Goal: Information Seeking & Learning: Find specific fact

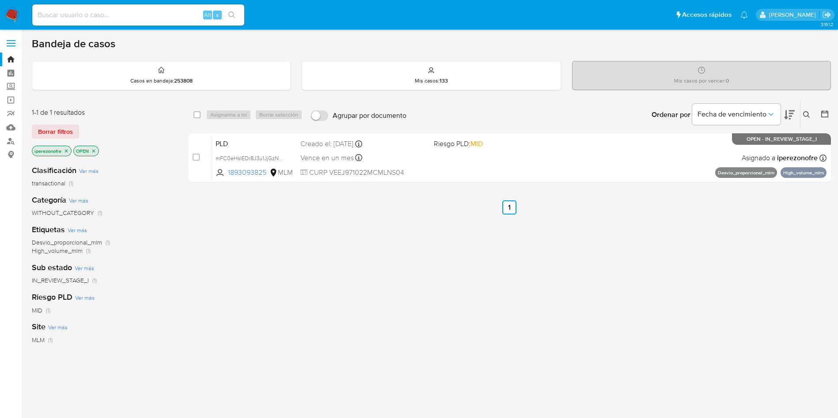
click at [703, 309] on div "select-all-cases-checkbox Asignarme a mí Borrar selección Agrupar por documento…" at bounding box center [509, 301] width 642 height 400
click at [137, 17] on input at bounding box center [138, 14] width 212 height 11
paste input "96025453"
type input "96025453"
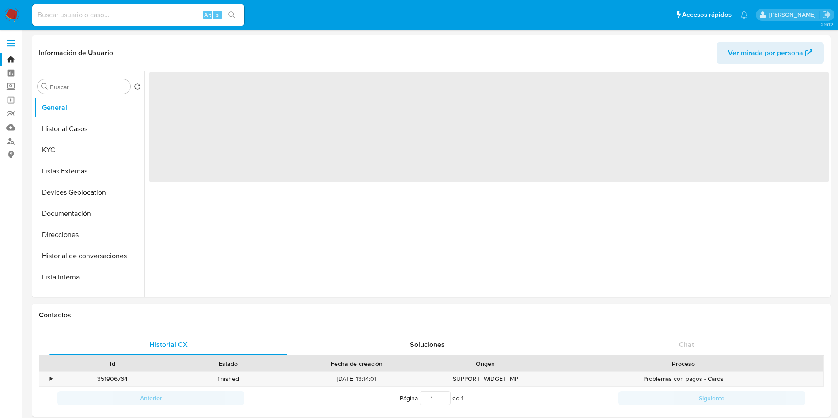
select select "10"
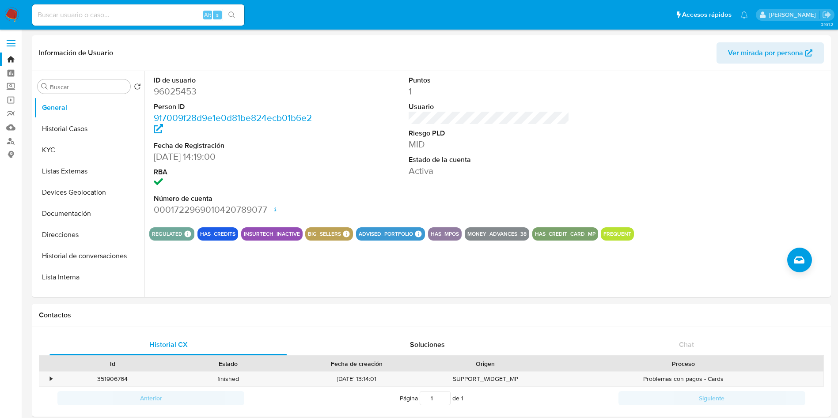
click at [142, 15] on input at bounding box center [138, 14] width 212 height 11
paste input "30112857"
type input "30112857"
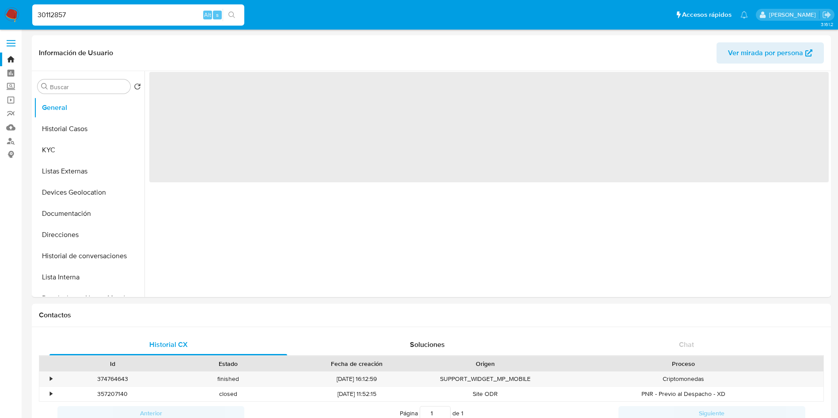
select select "10"
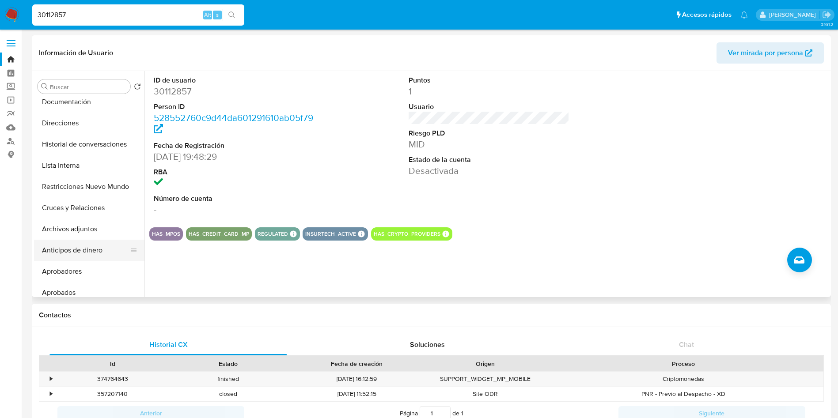
scroll to position [132, 0]
click at [93, 169] on button "Restricciones Nuevo Mundo" at bounding box center [85, 165] width 103 height 21
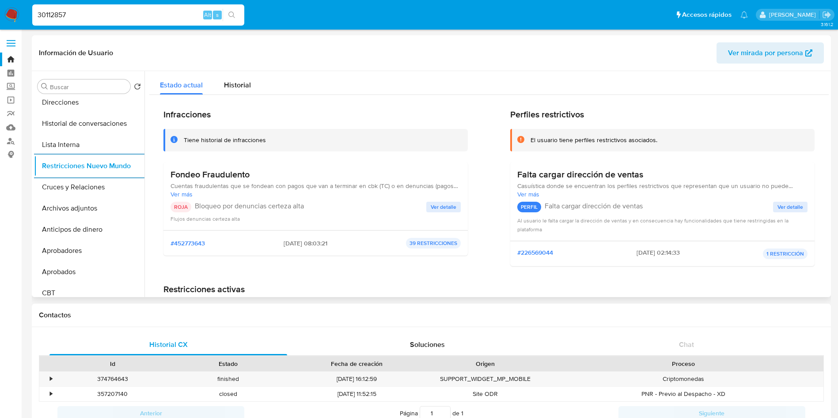
click at [442, 207] on span "Ver detalle" at bounding box center [444, 207] width 26 height 9
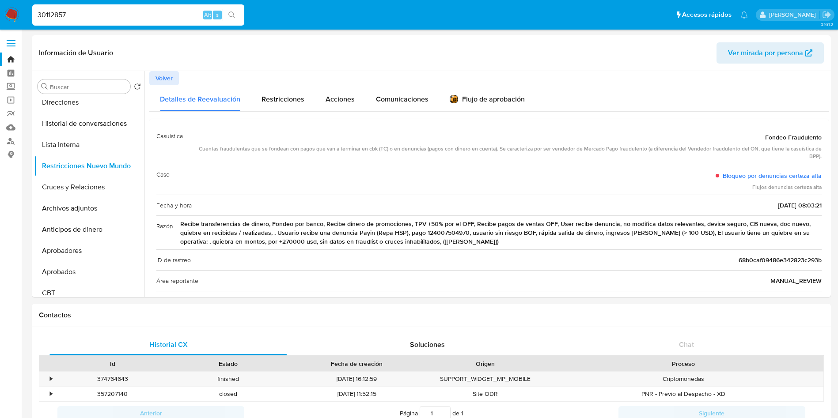
click at [157, 20] on input "30112857" at bounding box center [138, 14] width 212 height 11
drag, startPoint x: 157, startPoint y: 18, endPoint x: 0, endPoint y: -23, distance: 162.5
paste input "96025453"
type input "96025453"
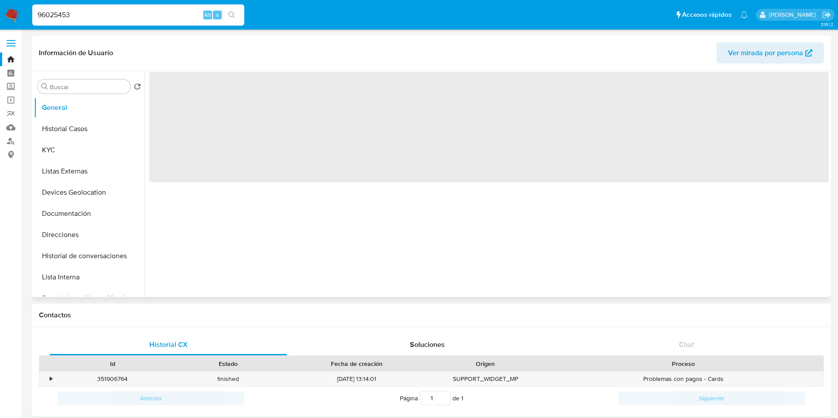
select select "10"
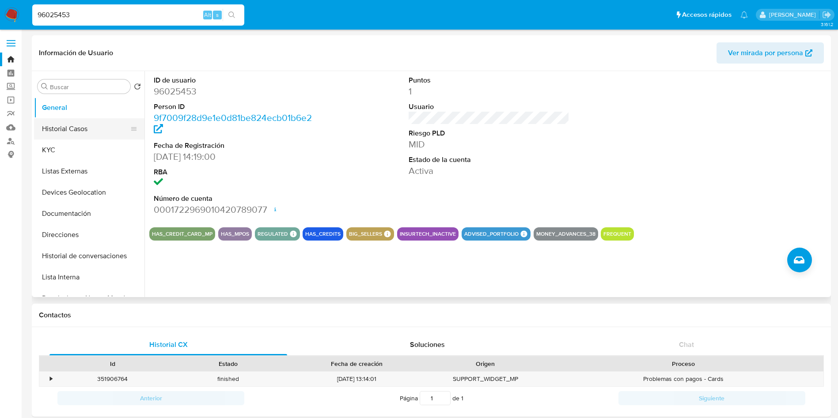
click at [73, 124] on button "Historial Casos" at bounding box center [85, 128] width 103 height 21
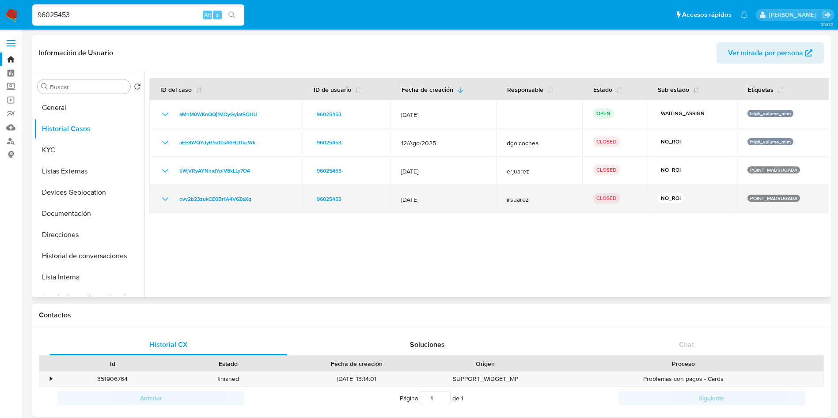
click at [165, 194] on icon "Mostrar/Ocultar" at bounding box center [165, 199] width 11 height 11
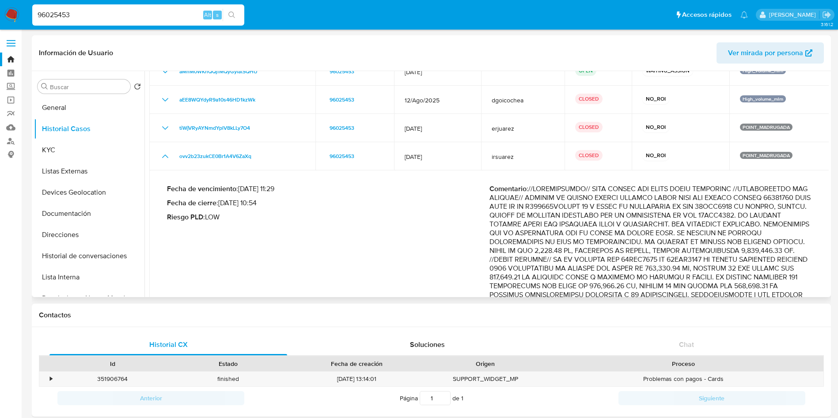
scroll to position [42, 0]
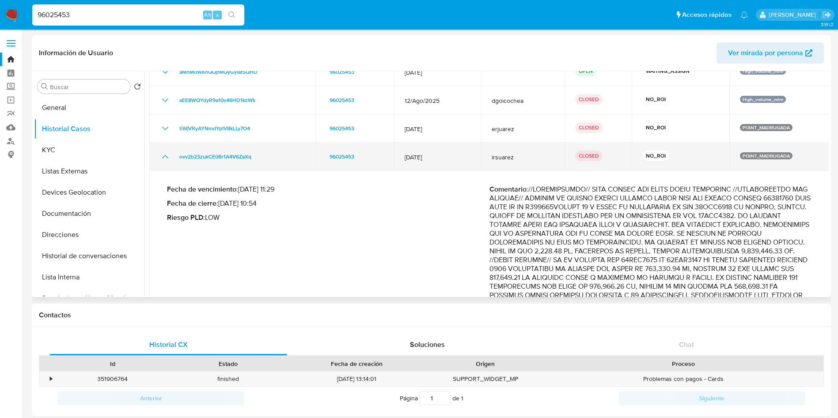
click at [168, 151] on icon "Mostrar/Ocultar" at bounding box center [165, 156] width 11 height 11
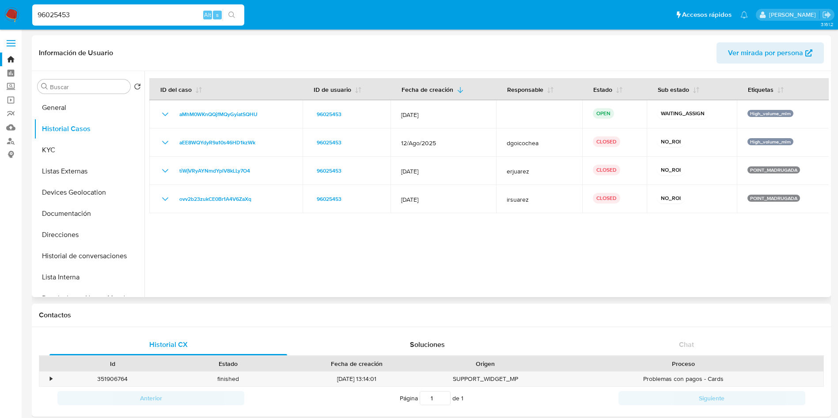
drag, startPoint x: 785, startPoint y: 242, endPoint x: 444, endPoint y: 197, distance: 343.7
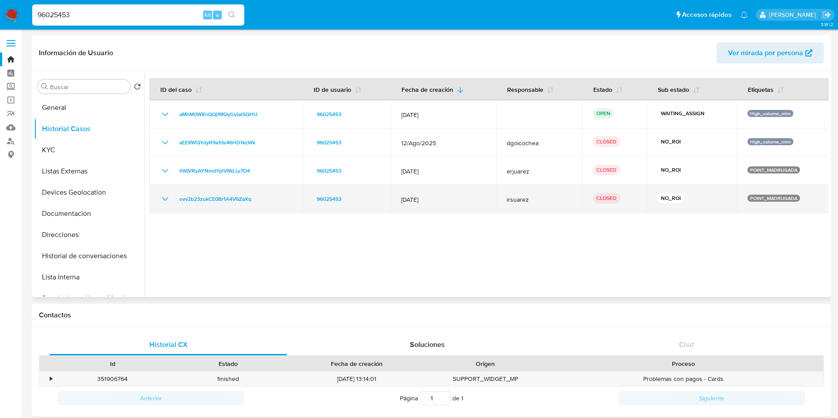
click at [785, 242] on div at bounding box center [486, 184] width 684 height 226
click at [397, 200] on td "12/Feb/2024" at bounding box center [443, 199] width 106 height 28
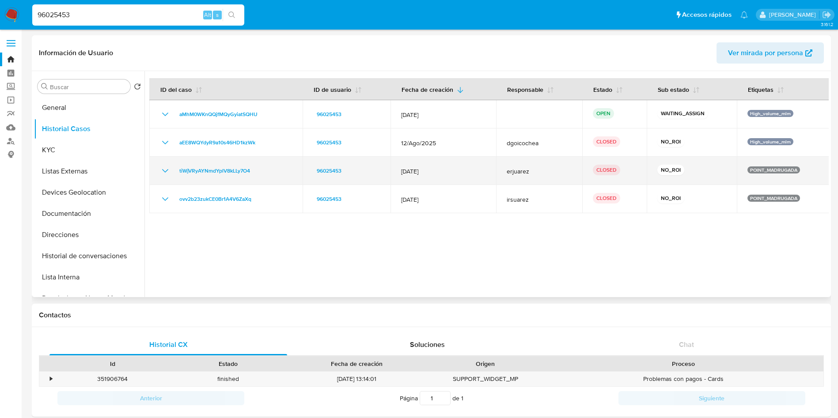
drag, startPoint x: 441, startPoint y: 171, endPoint x: 400, endPoint y: 171, distance: 40.6
click at [401, 171] on span "11/Jun/2024" at bounding box center [443, 171] width 84 height 8
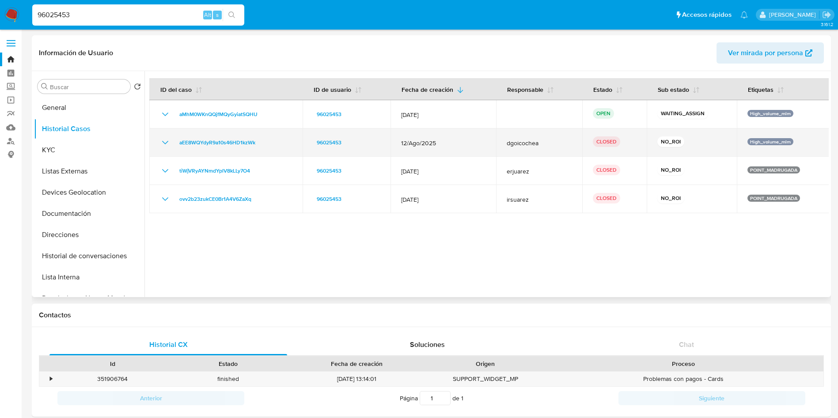
click at [441, 144] on span "12/Ago/2025" at bounding box center [443, 143] width 84 height 8
drag, startPoint x: 441, startPoint y: 144, endPoint x: 399, endPoint y: 141, distance: 42.5
click at [399, 141] on td "12/Ago/2025" at bounding box center [443, 142] width 106 height 28
click at [163, 142] on icon "Mostrar/Ocultar" at bounding box center [165, 142] width 11 height 11
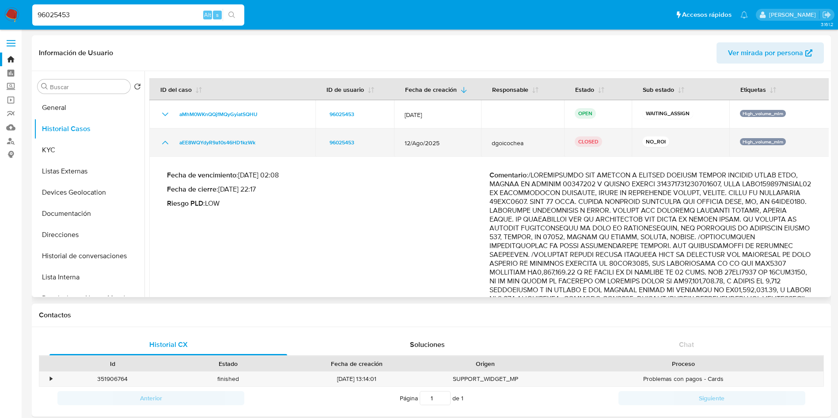
click at [163, 142] on icon "Mostrar/Ocultar" at bounding box center [165, 142] width 11 height 11
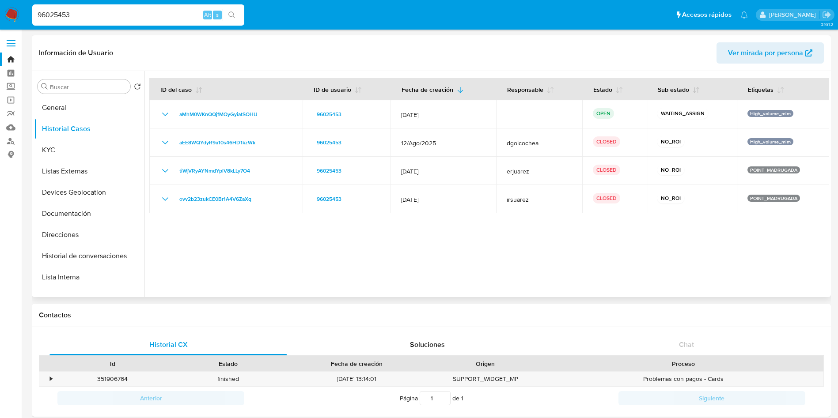
click at [515, 243] on div at bounding box center [486, 184] width 684 height 226
click at [55, 156] on button "KYC" at bounding box center [85, 150] width 103 height 21
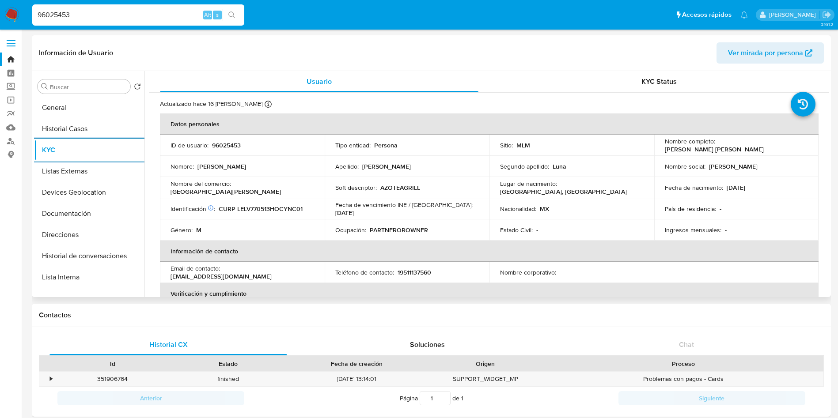
click at [420, 273] on p "19511137560" at bounding box center [414, 272] width 34 height 8
copy p "19511137560"
drag, startPoint x: 300, startPoint y: 272, endPoint x: 222, endPoint y: 269, distance: 78.6
click at [222, 269] on div "Email de contacto : ericksonbou@hotmail.com" at bounding box center [242, 273] width 144 height 16
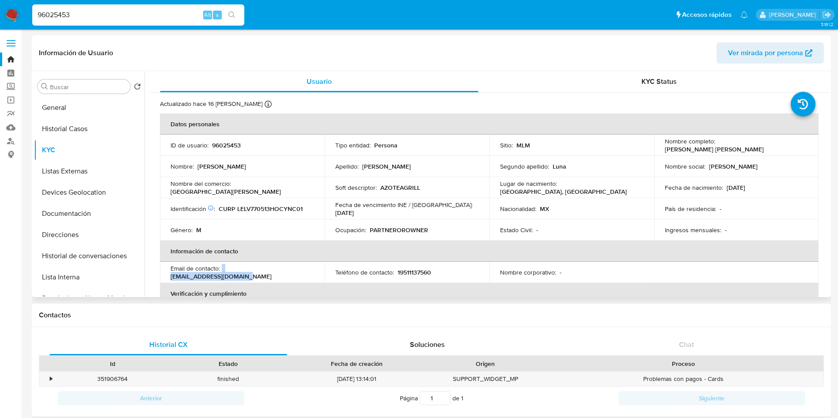
copy div "ericksonbou@hotmail.com"
drag, startPoint x: 254, startPoint y: 186, endPoint x: 274, endPoint y: 186, distance: 19.9
click at [274, 186] on div "Nombre del comercio : Edificio Alcalá" at bounding box center [242, 188] width 144 height 16
copy p "Edificio Alcalá"
click at [380, 187] on p "AZOTEAGRILL" at bounding box center [400, 188] width 40 height 8
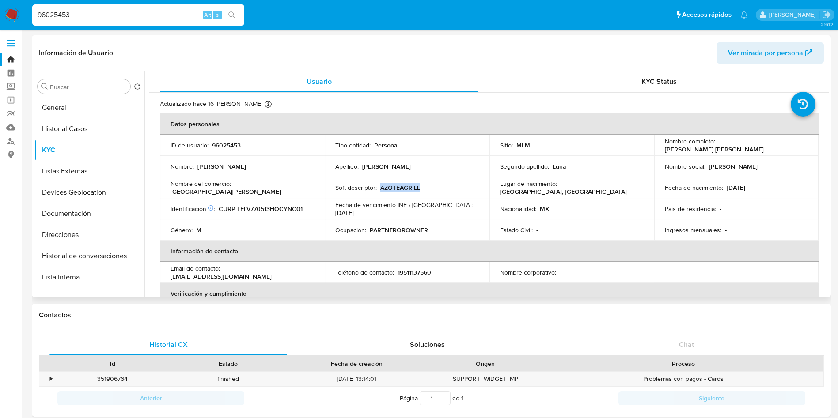
drag, startPoint x: 407, startPoint y: 188, endPoint x: 417, endPoint y: 188, distance: 10.2
click at [417, 188] on p "AZOTEAGRILL" at bounding box center [400, 188] width 40 height 8
copy p "AZOTEAGRILL"
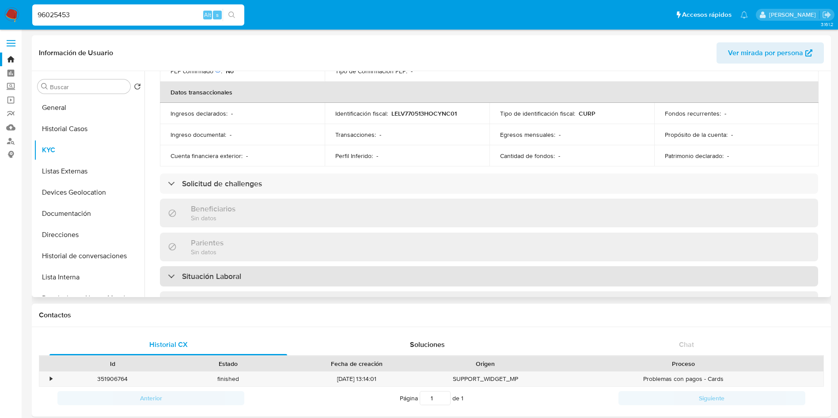
scroll to position [199, 0]
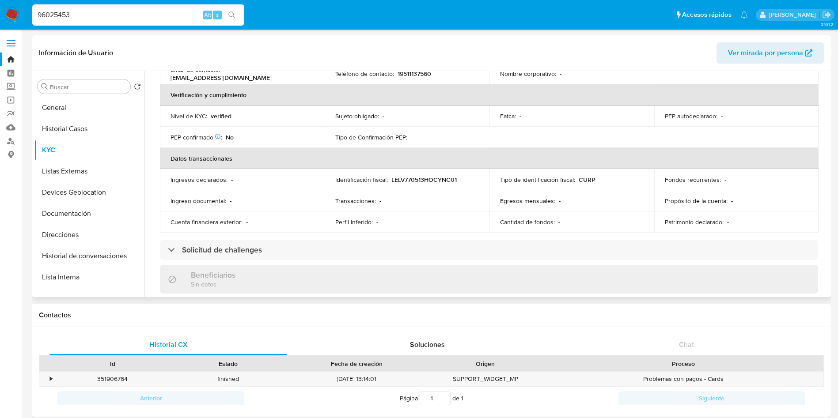
click at [824, 178] on div "Actualizado hace 16 días Creado: 20/08/2020 21:47:53 Actualizado: 15/09/2025 11…" at bounding box center [488, 265] width 679 height 742
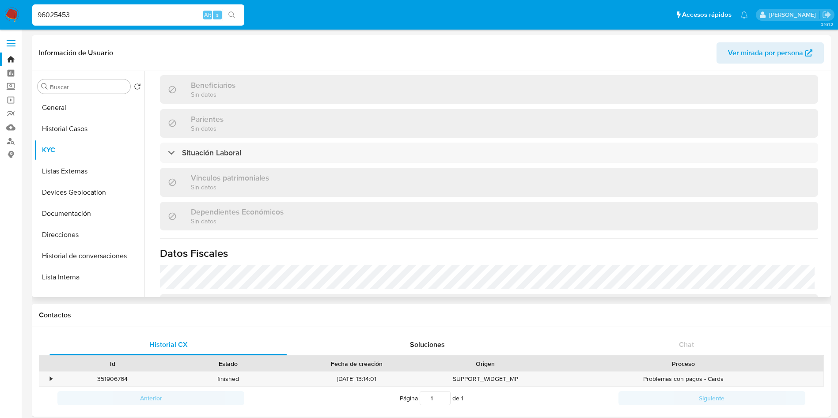
scroll to position [417, 0]
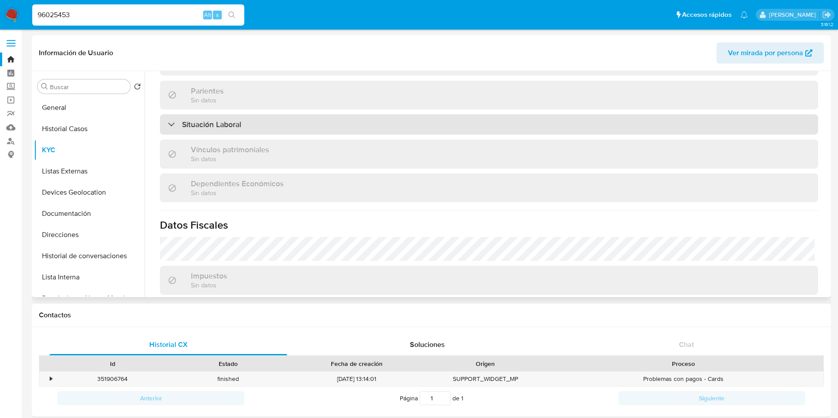
click at [311, 129] on div "Situación Laboral" at bounding box center [489, 124] width 658 height 20
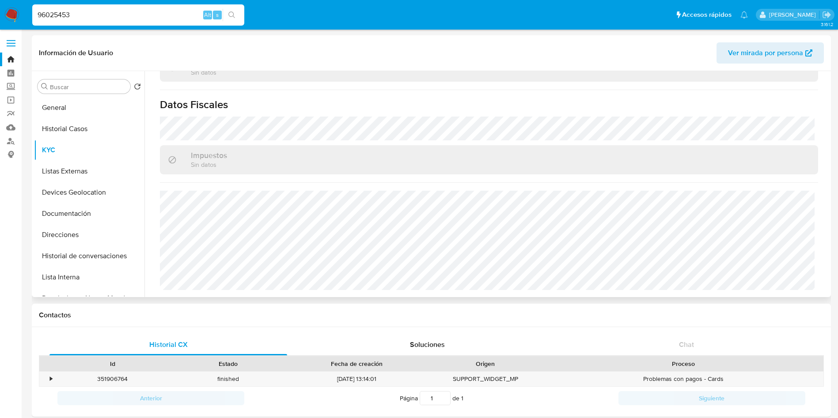
scroll to position [647, 0]
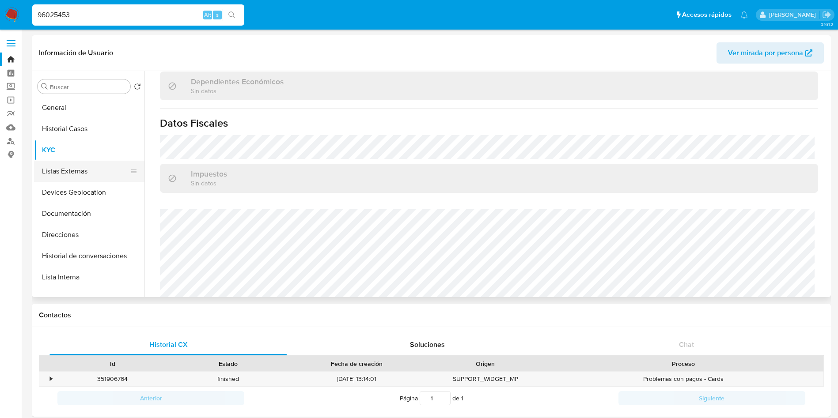
drag, startPoint x: 88, startPoint y: 159, endPoint x: 91, endPoint y: 164, distance: 5.1
click at [87, 159] on button "KYC" at bounding box center [89, 150] width 110 height 21
click at [92, 166] on button "Listas Externas" at bounding box center [85, 171] width 103 height 21
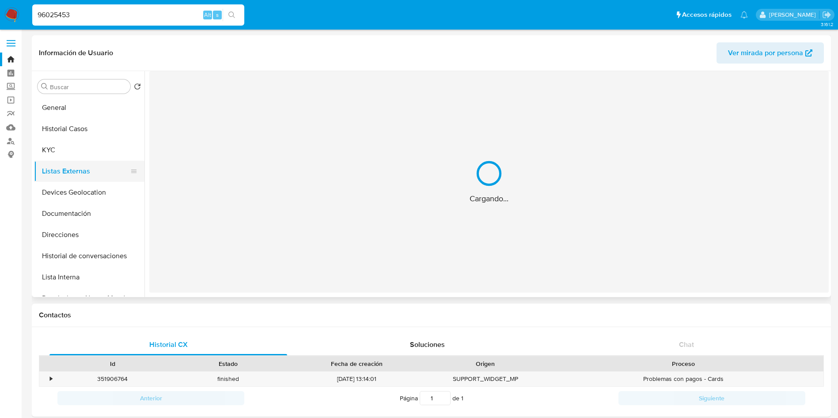
scroll to position [0, 0]
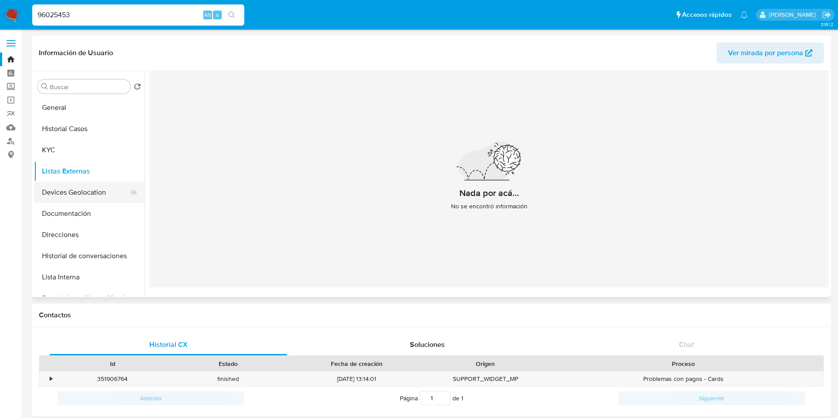
drag, startPoint x: 56, startPoint y: 186, endPoint x: 73, endPoint y: 188, distance: 17.3
click at [57, 186] on button "Devices Geolocation" at bounding box center [85, 192] width 103 height 21
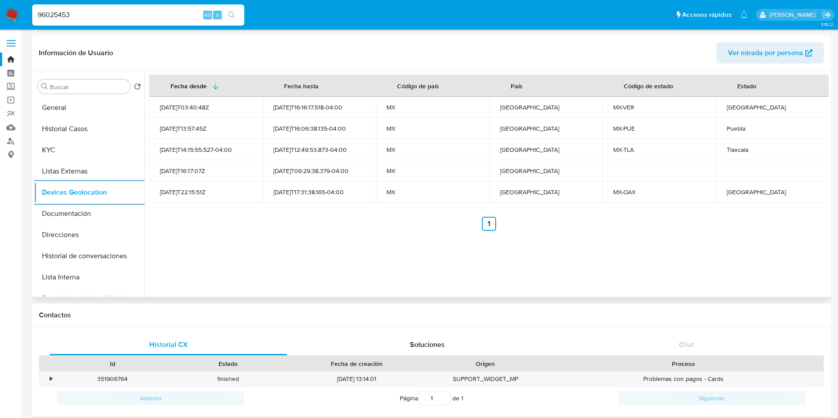
click at [737, 105] on div "Veracruz" at bounding box center [772, 107] width 92 height 8
click at [742, 105] on div "Veracruz" at bounding box center [772, 107] width 92 height 8
copy div "Veracruz"
click at [736, 126] on div "Puebla" at bounding box center [772, 129] width 92 height 8
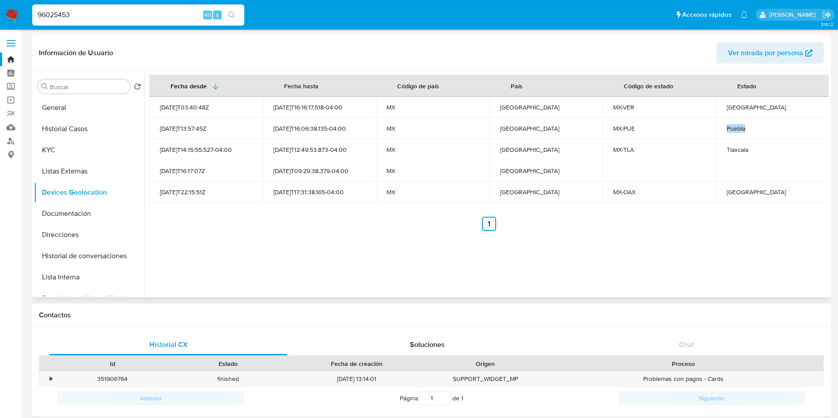
click at [736, 126] on div "Puebla" at bounding box center [772, 129] width 92 height 8
copy div "Puebla"
click at [731, 154] on td "Tlaxcala" at bounding box center [772, 149] width 113 height 21
click at [731, 151] on div "Tlaxcala" at bounding box center [772, 150] width 92 height 8
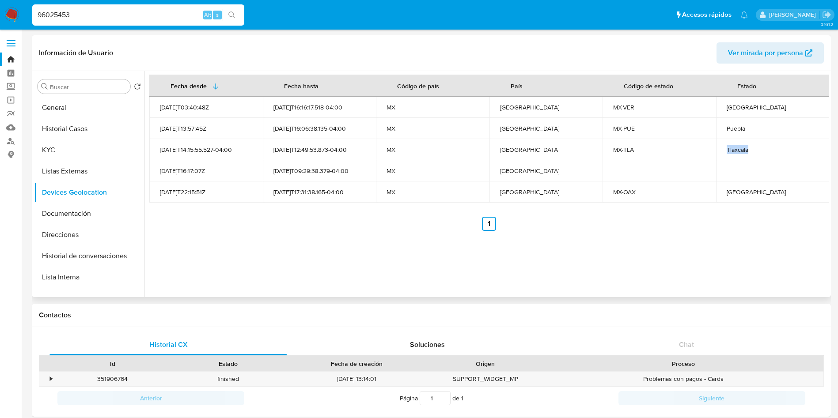
copy div "Tlaxcala"
click at [734, 193] on div "Oaxaca" at bounding box center [772, 192] width 92 height 8
copy div "Oaxaca"
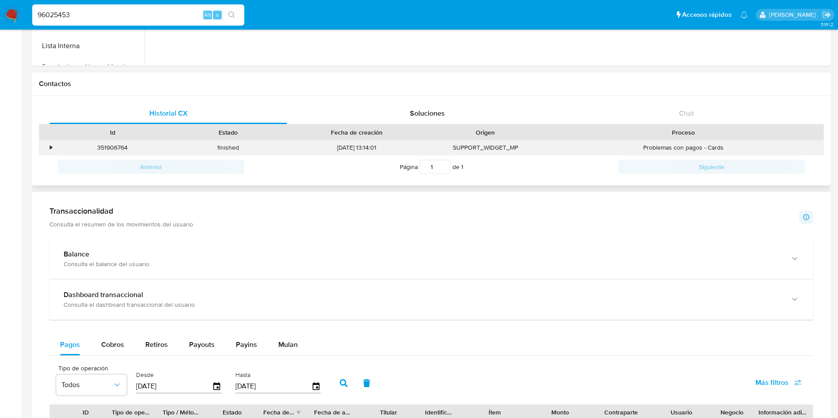
scroll to position [265, 0]
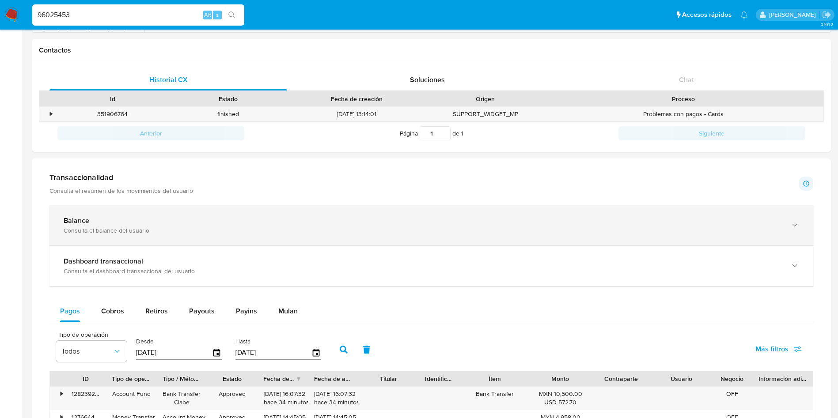
click at [215, 227] on div "Consulta el balance del usuario" at bounding box center [423, 231] width 718 height 8
click at [514, 230] on div "Consulta el balance del usuario" at bounding box center [423, 231] width 718 height 8
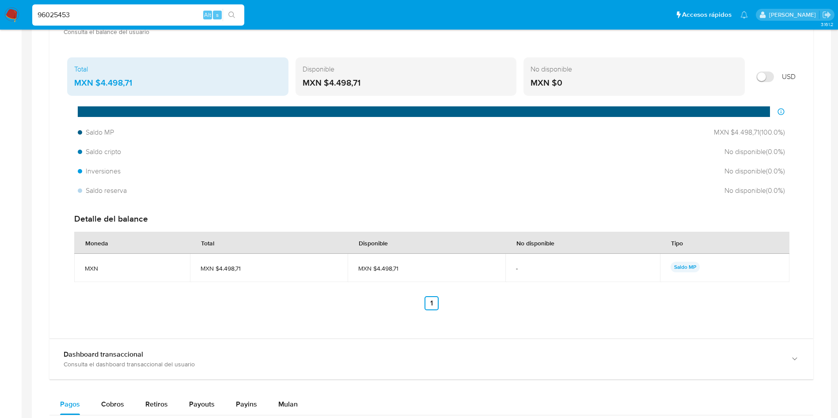
scroll to position [397, 0]
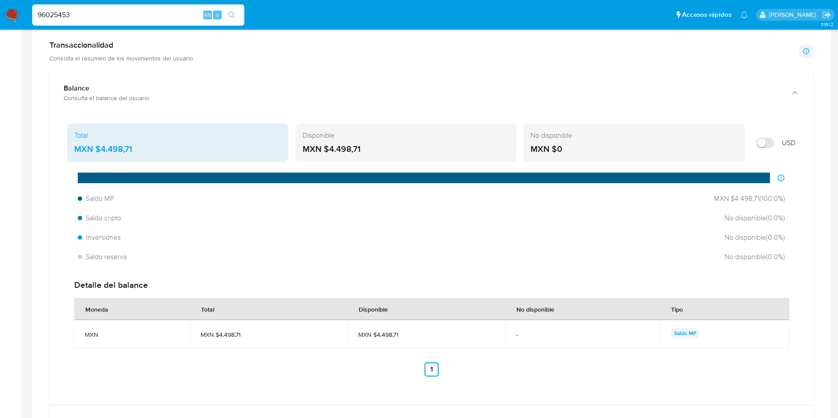
click at [142, 147] on div "MXN $4.498,71" at bounding box center [177, 149] width 207 height 11
click at [101, 146] on div "MXN $4.498,71" at bounding box center [177, 149] width 207 height 11
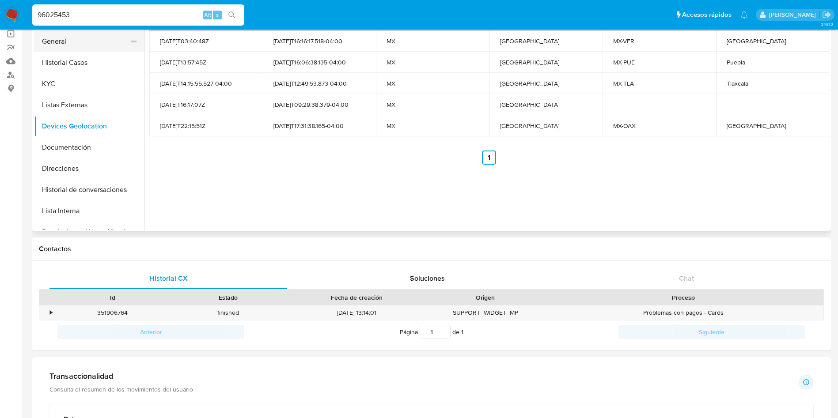
scroll to position [0, 0]
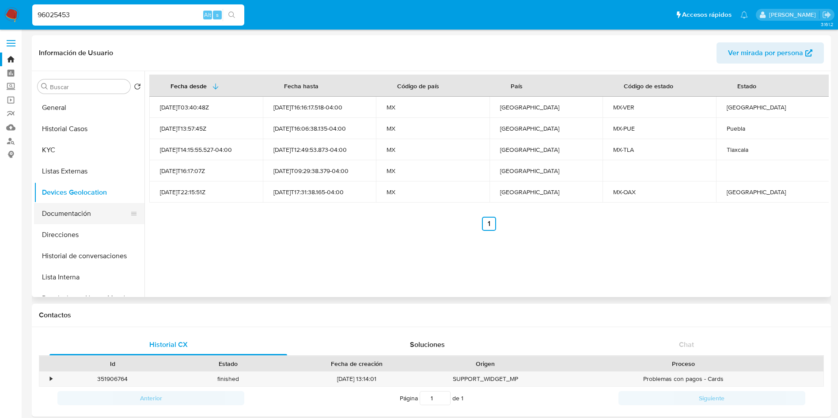
click at [69, 209] on button "Documentación" at bounding box center [85, 213] width 103 height 21
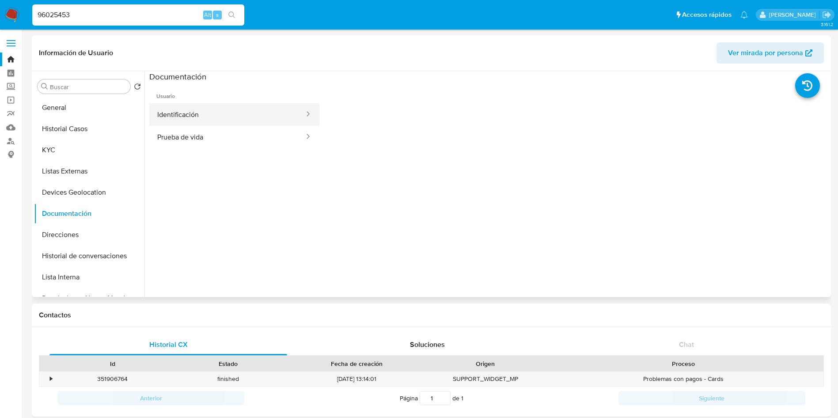
click at [218, 112] on button "Identificación" at bounding box center [227, 114] width 156 height 23
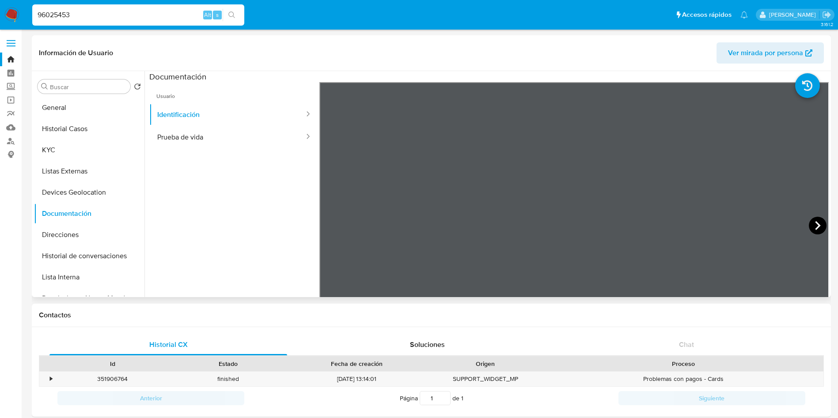
click at [820, 226] on icon at bounding box center [818, 226] width 18 height 18
click at [244, 144] on button "Prueba de vida" at bounding box center [227, 137] width 156 height 23
click at [72, 255] on button "Historial de conversaciones" at bounding box center [85, 256] width 103 height 21
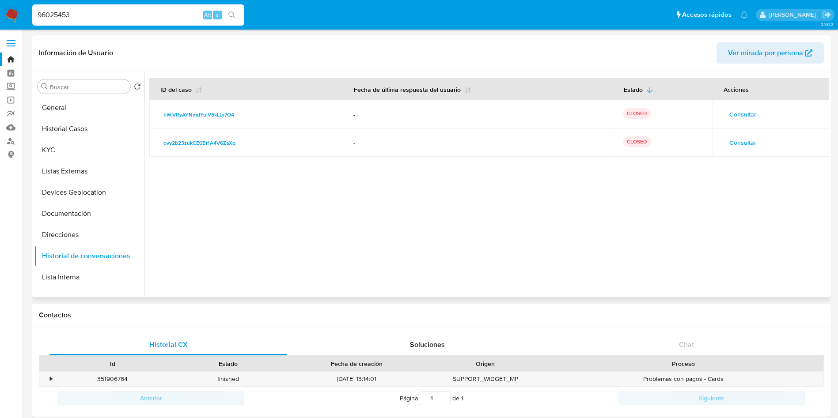
click at [740, 147] on span "Consultar" at bounding box center [742, 142] width 27 height 12
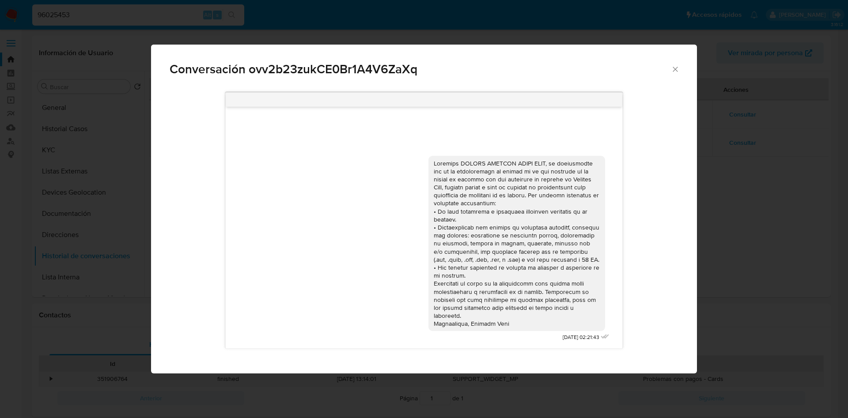
click at [675, 66] on icon "Cerrar" at bounding box center [675, 69] width 9 height 9
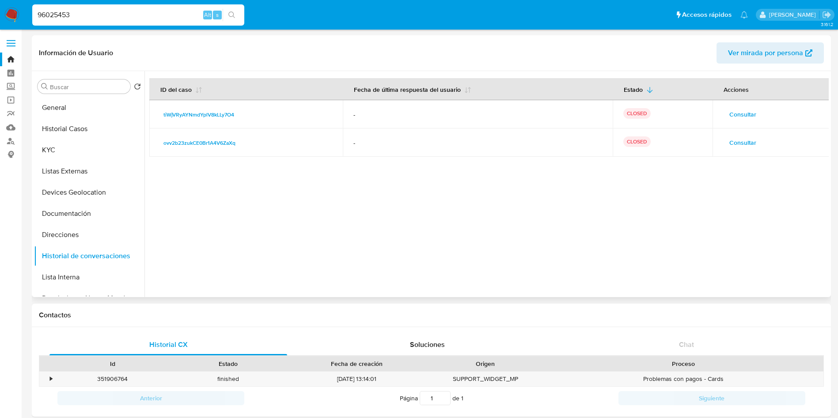
click at [742, 114] on span "Consultar" at bounding box center [742, 114] width 27 height 12
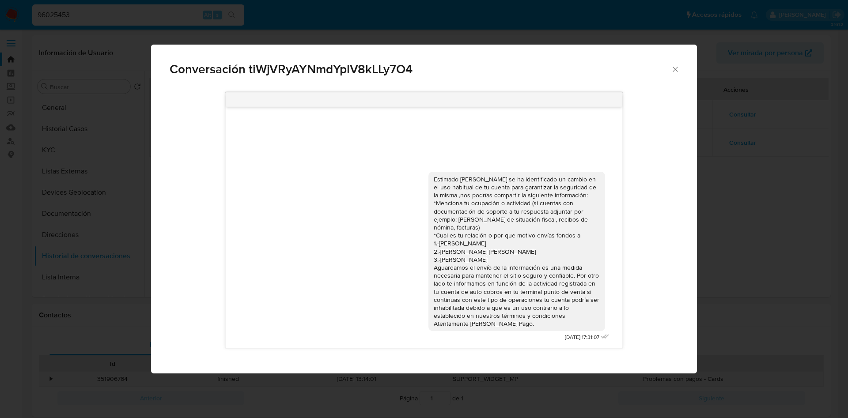
click at [674, 70] on icon "Cerrar" at bounding box center [675, 69] width 9 height 9
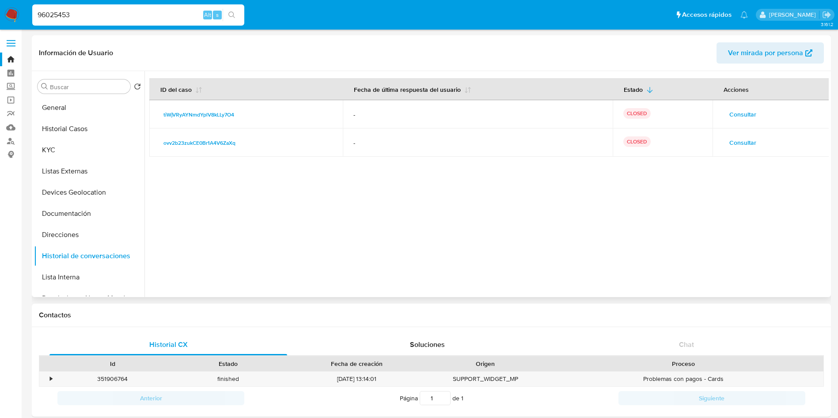
click at [582, 205] on div at bounding box center [486, 184] width 684 height 226
click at [45, 145] on button "KYC" at bounding box center [85, 150] width 103 height 21
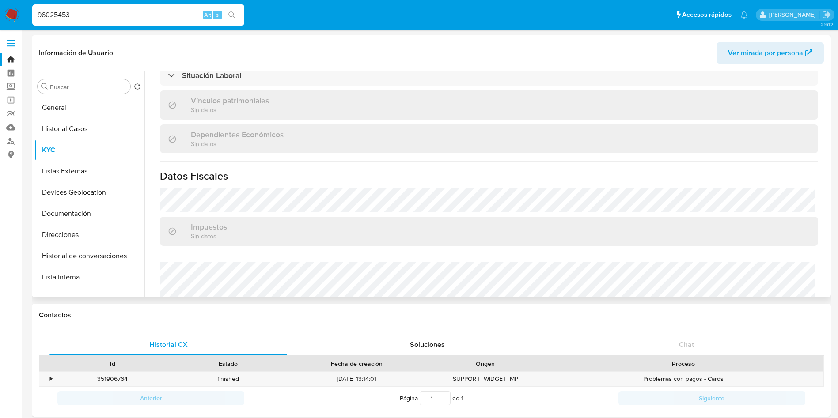
scroll to position [538, 0]
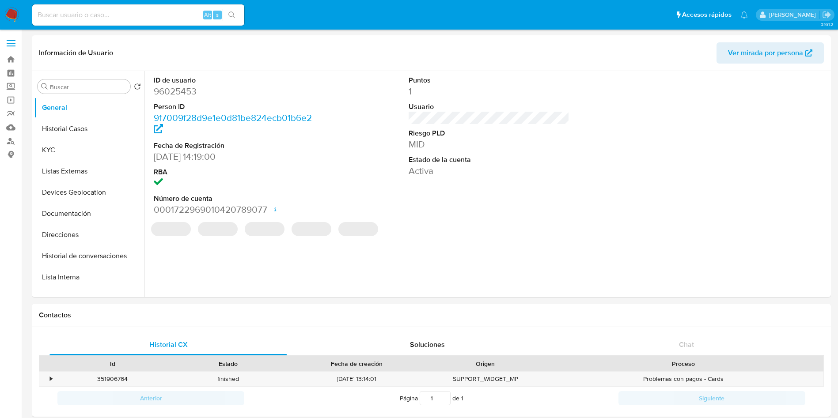
select select "10"
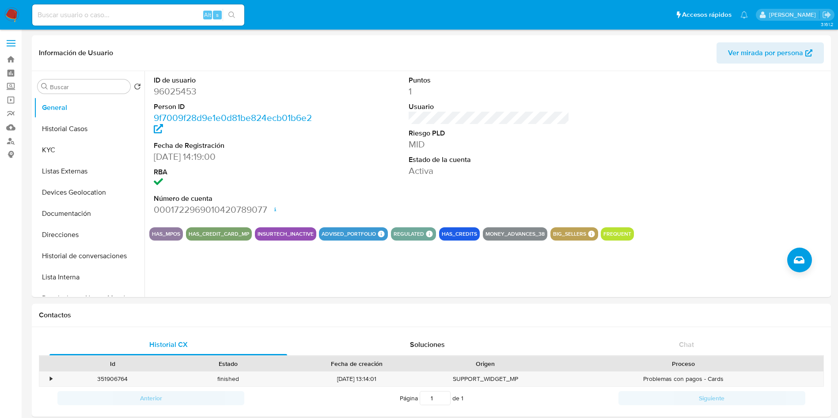
click at [159, 10] on input at bounding box center [138, 14] width 212 height 11
paste input "30112857"
type input "30112857"
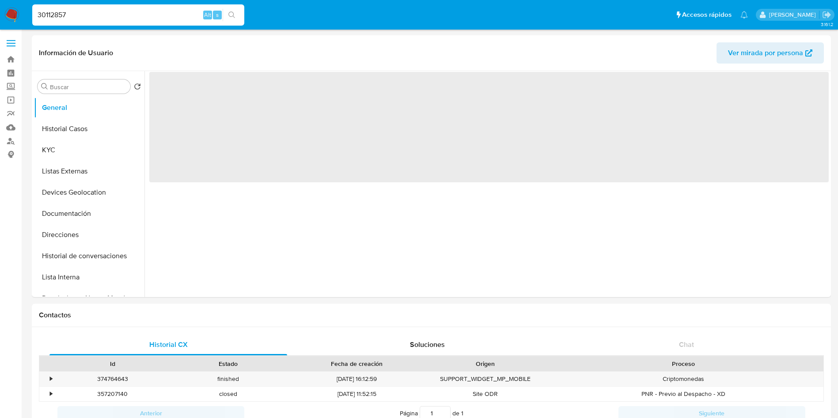
select select "10"
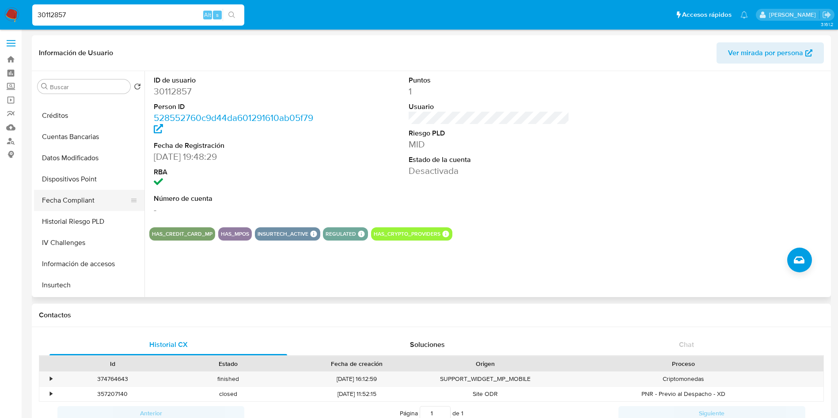
scroll to position [397, 0]
click at [83, 239] on button "Items" at bounding box center [85, 240] width 103 height 21
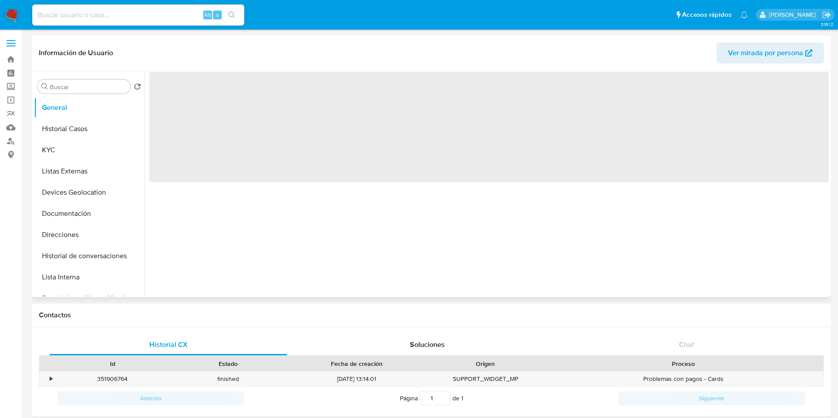
select select "10"
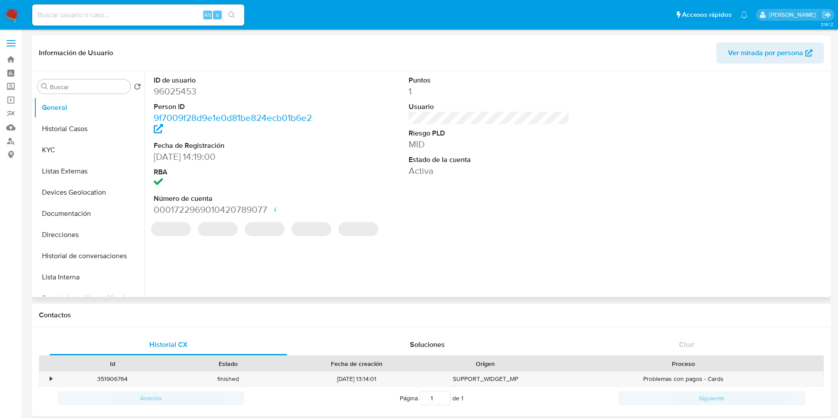
click at [148, 9] on input at bounding box center [138, 14] width 212 height 11
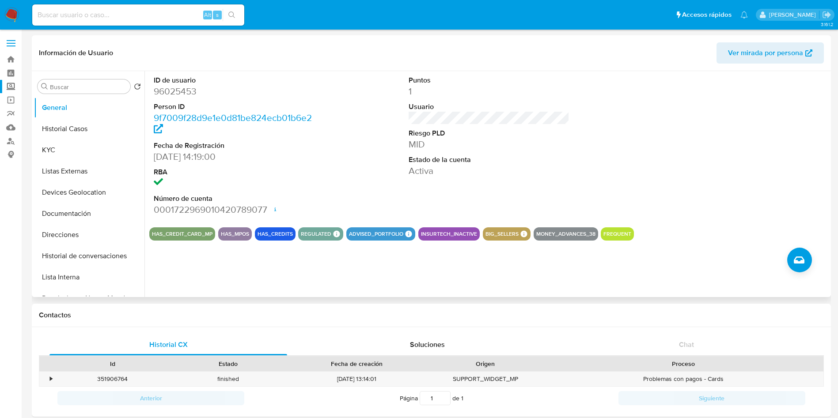
click at [14, 82] on label "Screening" at bounding box center [52, 87] width 105 height 14
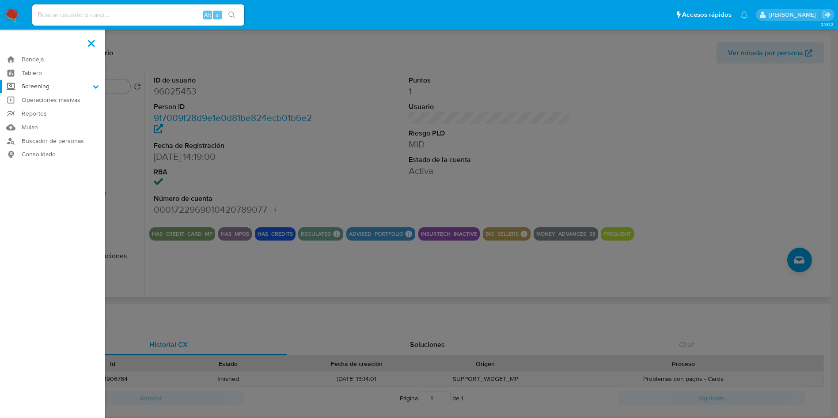
click at [0, 0] on input "Screening" at bounding box center [0, 0] width 0 height 0
click at [57, 118] on link "Herramientas" at bounding box center [52, 121] width 105 height 11
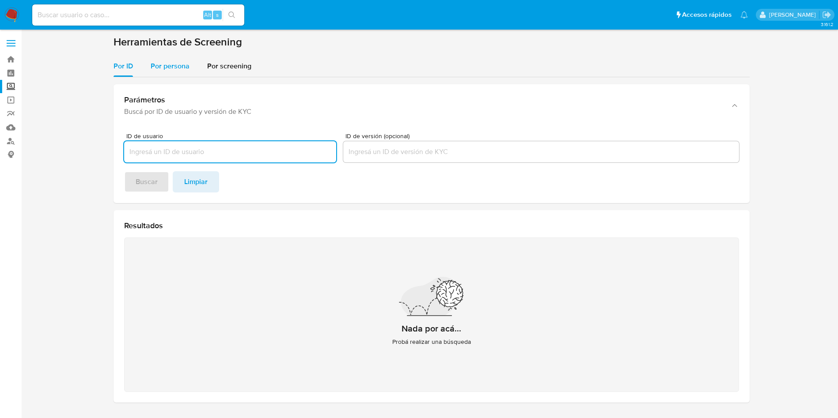
click at [151, 66] on span "Por persona" at bounding box center [170, 66] width 39 height 10
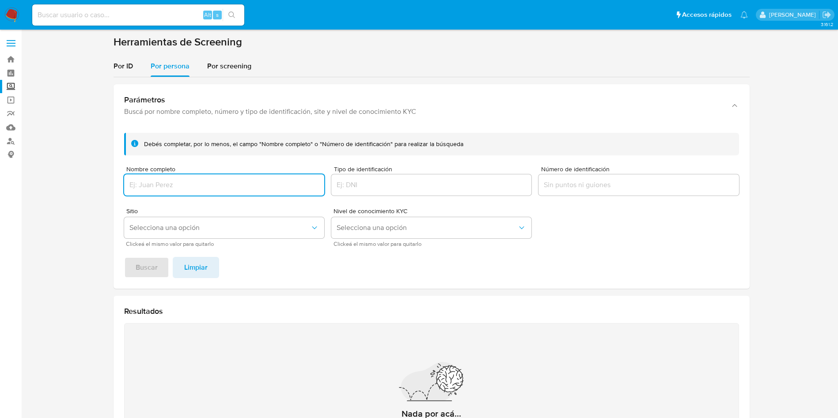
click at [190, 182] on input "Nombre completo" at bounding box center [224, 184] width 200 height 11
type input "[PERSON_NAME]"
click at [147, 272] on span "Buscar" at bounding box center [147, 267] width 22 height 19
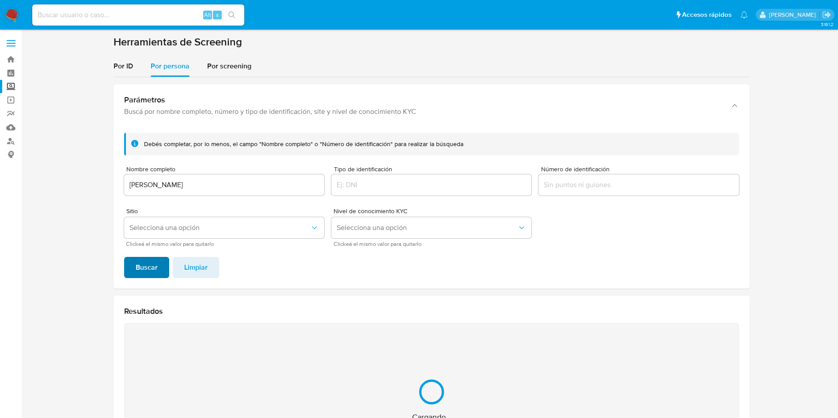
scroll to position [115, 0]
